Goal: Find specific page/section: Find specific page/section

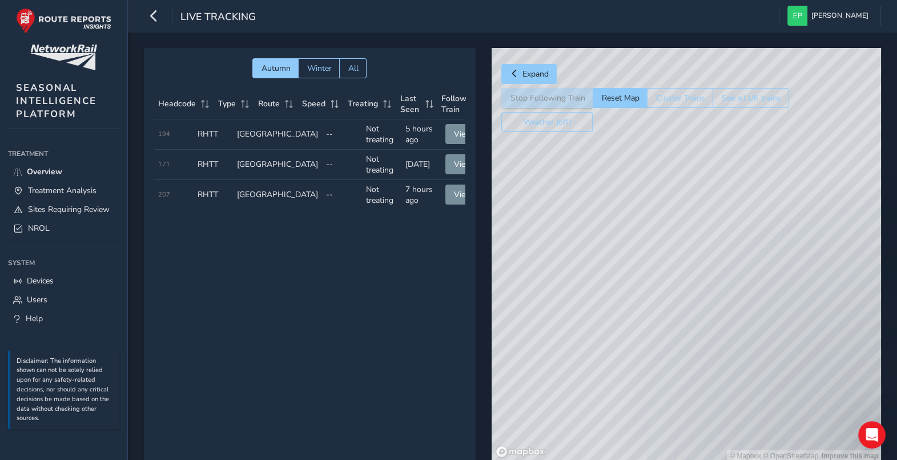
click at [340, 320] on div "Autumn Winter All Headcode Type Route Speed Treating Last Seen Follow Train Hea…" at bounding box center [310, 255] width 332 height 414
click at [454, 131] on span "View" at bounding box center [463, 134] width 18 height 11
click at [275, 196] on td "Route [GEOGRAPHIC_DATA]" at bounding box center [277, 195] width 89 height 30
click at [454, 198] on span "View" at bounding box center [463, 194] width 18 height 11
drag, startPoint x: 625, startPoint y: 394, endPoint x: 667, endPoint y: 231, distance: 167.5
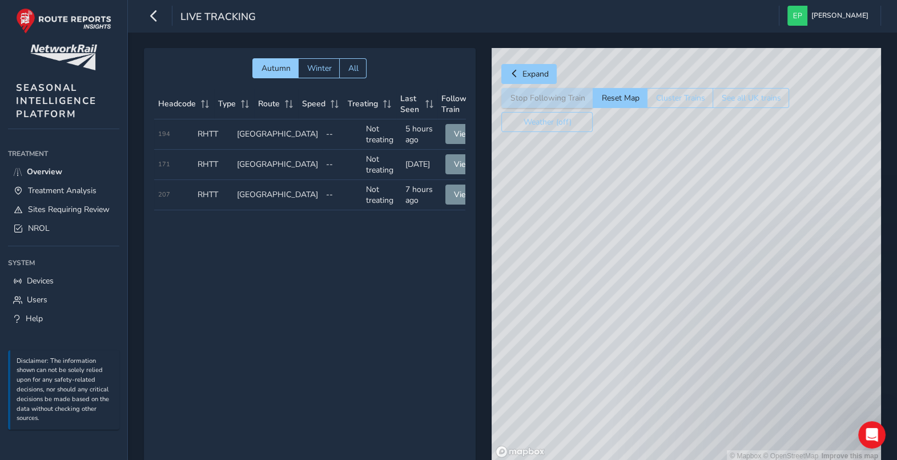
click at [665, 245] on div "© Mapbox © OpenStreetMap Improve this map" at bounding box center [687, 255] width 390 height 414
drag, startPoint x: 647, startPoint y: 304, endPoint x: 677, endPoint y: 268, distance: 47.0
click at [677, 268] on div "© Mapbox © OpenStreetMap Improve this map" at bounding box center [687, 255] width 390 height 414
drag, startPoint x: 636, startPoint y: 337, endPoint x: 745, endPoint y: 346, distance: 109.4
click at [745, 346] on div "© Mapbox © OpenStreetMap Improve this map" at bounding box center [687, 255] width 390 height 414
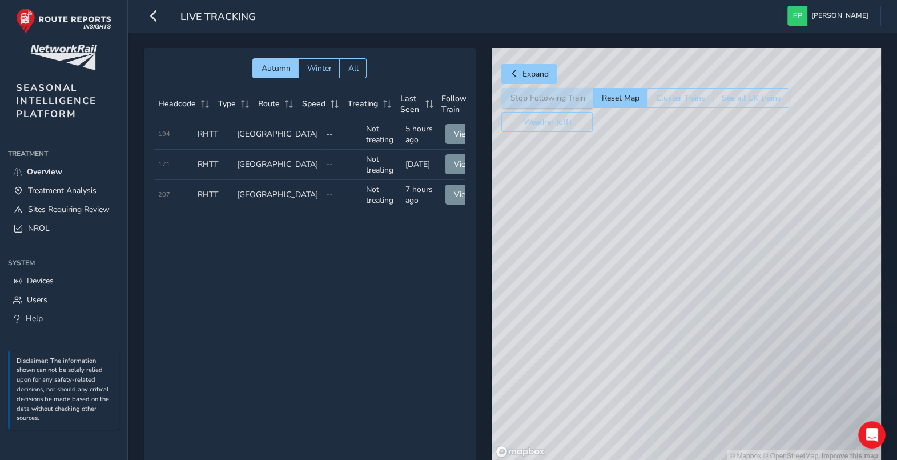
click at [812, 270] on div "© Mapbox © OpenStreetMap Improve this map" at bounding box center [687, 255] width 390 height 414
click at [812, 258] on div "© Mapbox © OpenStreetMap Improve this map" at bounding box center [687, 255] width 390 height 414
drag, startPoint x: 629, startPoint y: 308, endPoint x: 684, endPoint y: 420, distance: 124.7
click at [684, 420] on div "© Mapbox © OpenStreetMap Improve this map © Maxar" at bounding box center [687, 255] width 390 height 414
drag, startPoint x: 701, startPoint y: 420, endPoint x: 708, endPoint y: 383, distance: 37.8
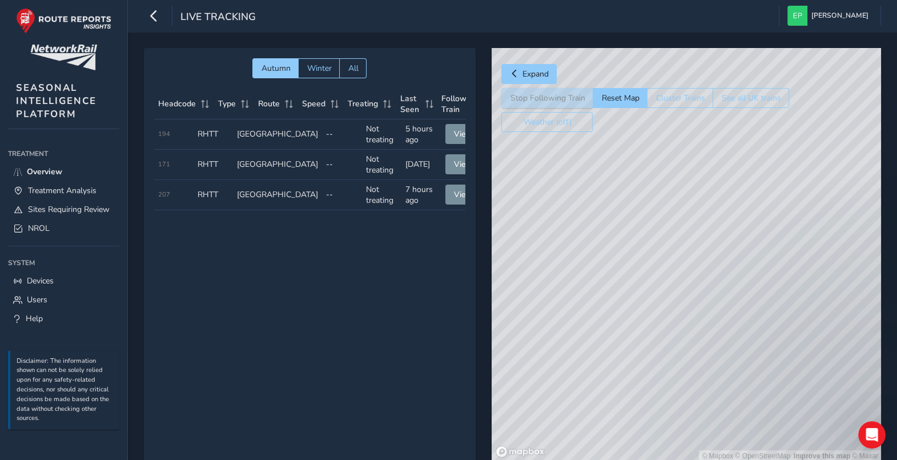
click at [708, 434] on div "© Mapbox © OpenStreetMap Improve this map © Maxar" at bounding box center [687, 255] width 390 height 414
drag, startPoint x: 664, startPoint y: 260, endPoint x: 683, endPoint y: 381, distance: 121.9
click at [683, 381] on div "© Mapbox © OpenStreetMap Improve this map © Maxar" at bounding box center [687, 255] width 390 height 414
click at [692, 102] on button "Cluster Trains" at bounding box center [680, 98] width 66 height 20
click at [613, 94] on button "Reset Map" at bounding box center [620, 98] width 54 height 20
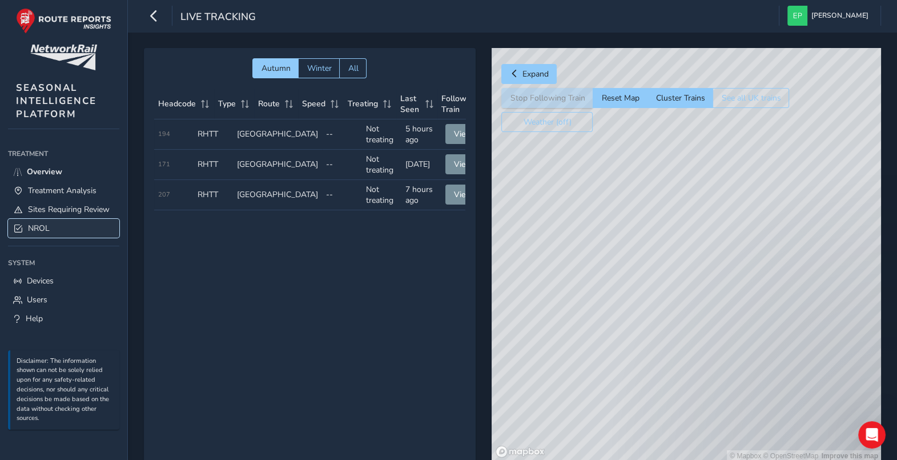
click at [47, 226] on span "NROL" at bounding box center [39, 228] width 22 height 11
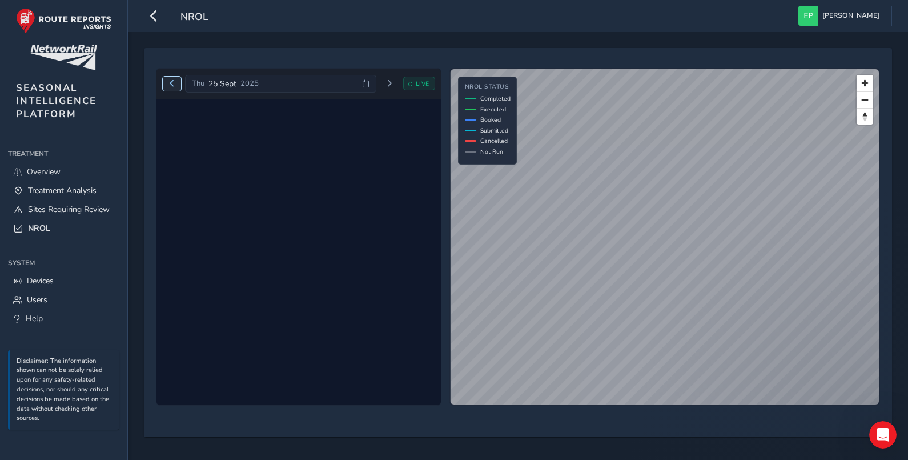
click at [175, 84] on span "Previous day" at bounding box center [172, 83] width 7 height 7
click at [74, 206] on span "Sites Requiring Review" at bounding box center [69, 209] width 82 height 11
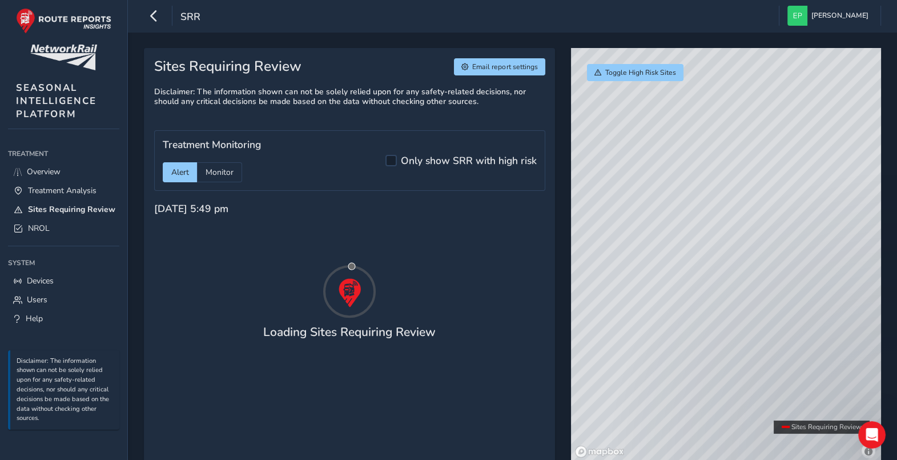
drag, startPoint x: 757, startPoint y: 343, endPoint x: 736, endPoint y: 304, distance: 43.7
click at [736, 304] on div "© Mapbox © OpenStreetMap Improve this map" at bounding box center [726, 255] width 310 height 414
